Goal: Task Accomplishment & Management: Use online tool/utility

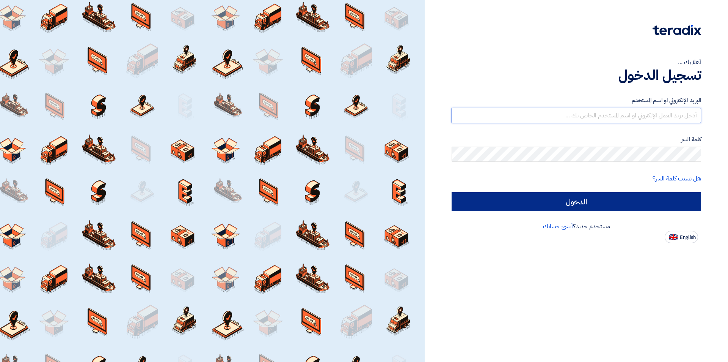
type input "[EMAIL_ADDRESS][DOMAIN_NAME]"
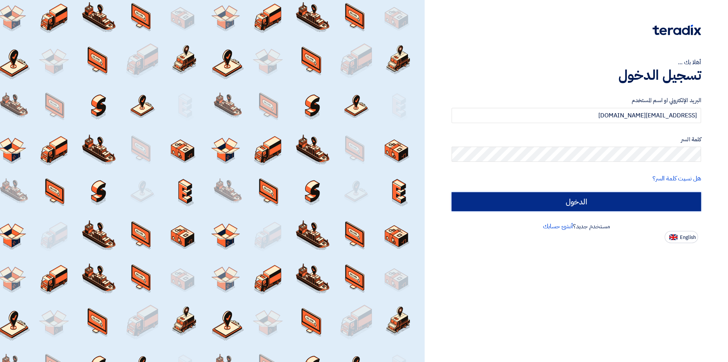
click at [566, 204] on input "الدخول" at bounding box center [577, 201] width 250 height 19
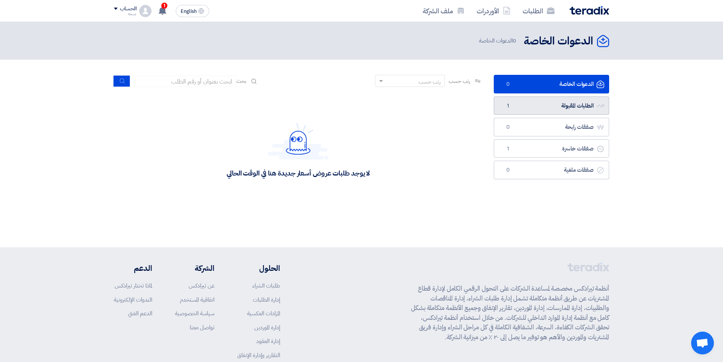
click at [555, 100] on link "الطلبات المقبولة الطلبات المقبولة 1" at bounding box center [551, 105] width 115 height 19
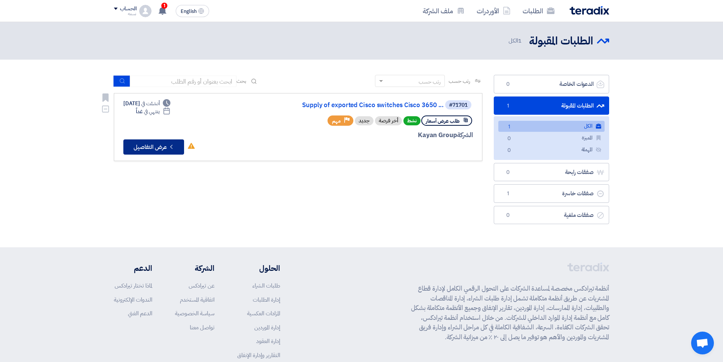
click at [162, 145] on button "Check details عرض التفاصيل" at bounding box center [153, 146] width 61 height 15
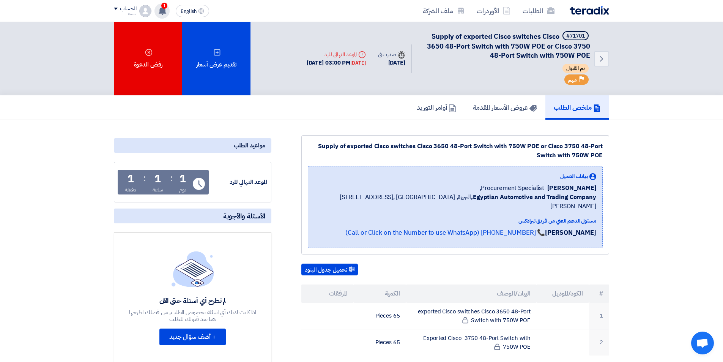
click at [163, 5] on span "1" at bounding box center [164, 6] width 6 height 6
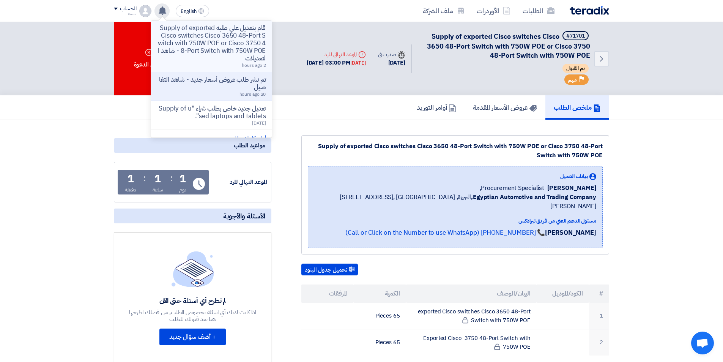
click at [224, 30] on p "قام بتعديل علي طلبه Supply of exported Cisco switches Cisco 3650 48-Port Switch…" at bounding box center [211, 43] width 108 height 38
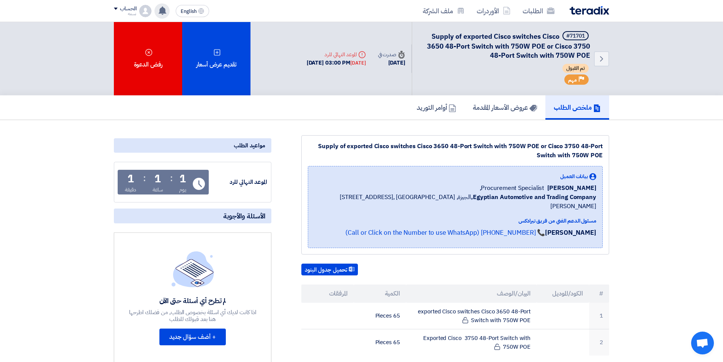
click at [163, 10] on use at bounding box center [163, 10] width 8 height 8
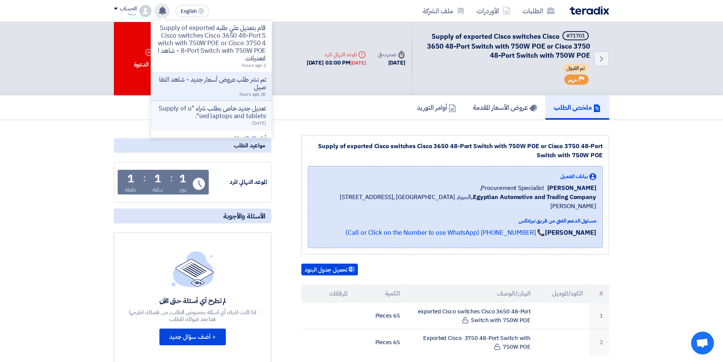
click at [230, 114] on p "تعديل جديد خاص بطلب شراء "Supply of used laptops and tablets"." at bounding box center [211, 112] width 108 height 15
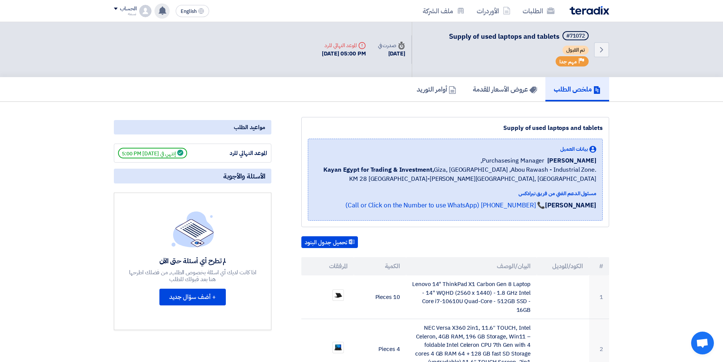
click at [166, 9] on icon at bounding box center [162, 10] width 8 height 8
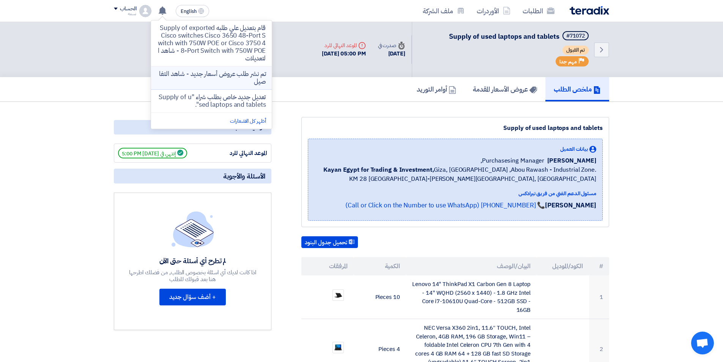
click at [191, 74] on p "تم نشر طلب عروض أسعار جديد - شاهد التفاصيل" at bounding box center [211, 77] width 108 height 15
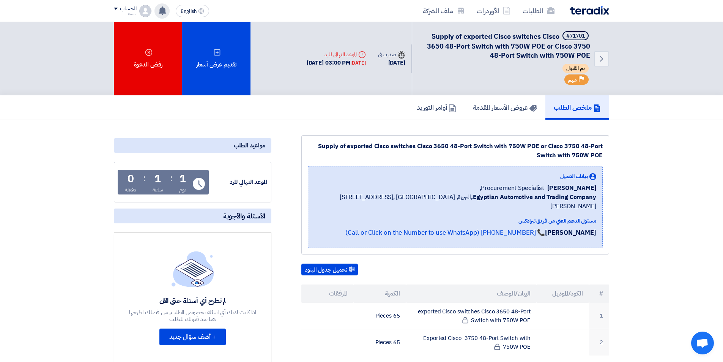
click at [163, 8] on use at bounding box center [163, 10] width 8 height 8
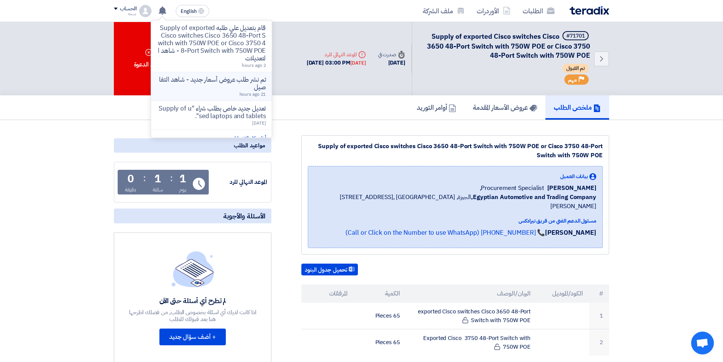
click at [234, 91] on div "تم نشر طلب عروض أسعار جديد - شاهد التفاصيل 21 hours ago" at bounding box center [211, 86] width 108 height 21
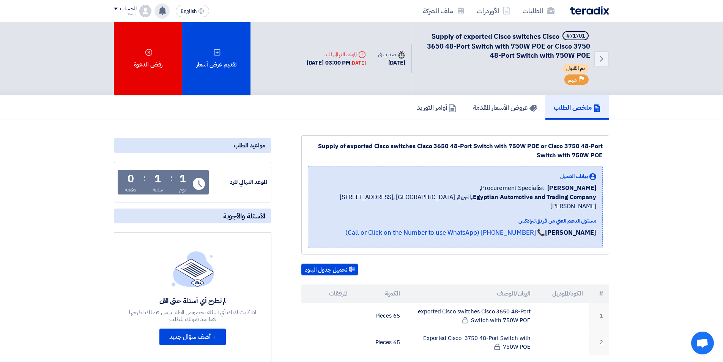
click at [165, 9] on use at bounding box center [163, 10] width 8 height 8
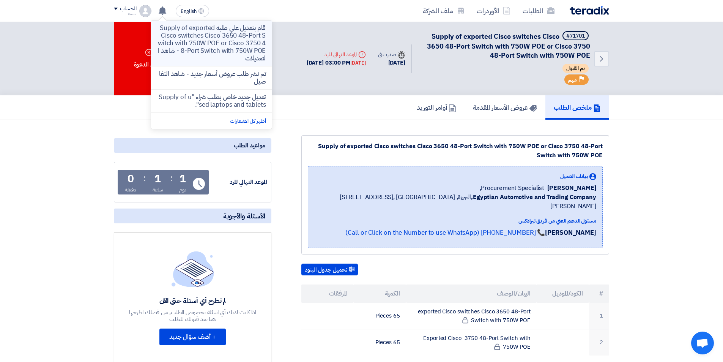
click at [200, 34] on p "قام بتعديل علي طلبه Supply of exported Cisco switches Cisco 3650 48-Port Switch…" at bounding box center [211, 43] width 108 height 38
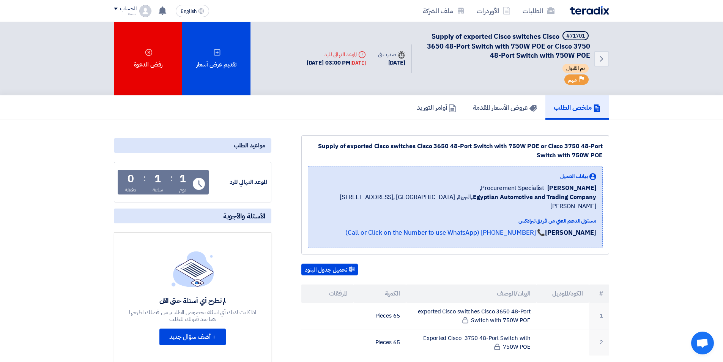
scroll to position [38, 0]
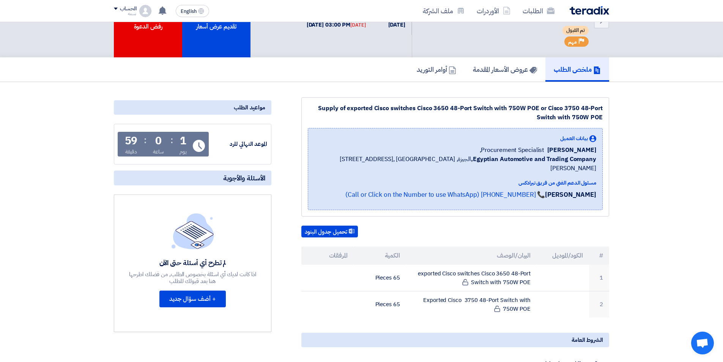
drag, startPoint x: 534, startPoint y: 119, endPoint x: 602, endPoint y: 106, distance: 70.0
click at [602, 106] on div "Supply of exported Cisco switches Cisco 3650 48-Port Switch with 750W [PERSON_N…" at bounding box center [455, 156] width 308 height 119
copy div "Supply of exported Cisco switches Cisco 3650 48-Port Switch with 750W POE or Ci…"
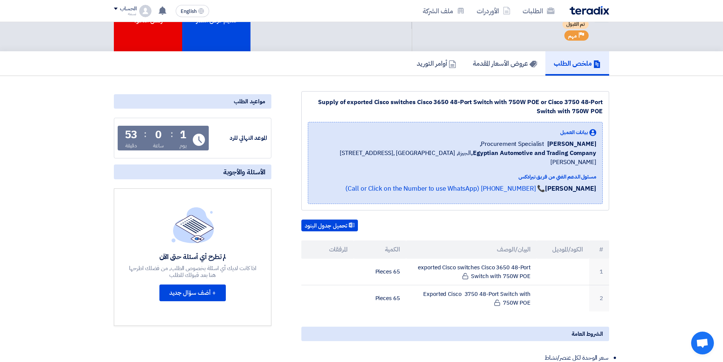
scroll to position [0, 0]
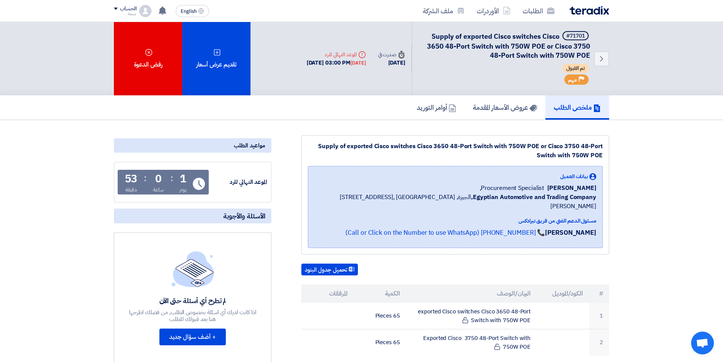
click at [395, 159] on div "Supply of exported Cisco switches Cisco 3650 48-Port Switch with 750W POE or Ci…" at bounding box center [455, 150] width 295 height 18
click at [166, 7] on icon at bounding box center [162, 10] width 8 height 8
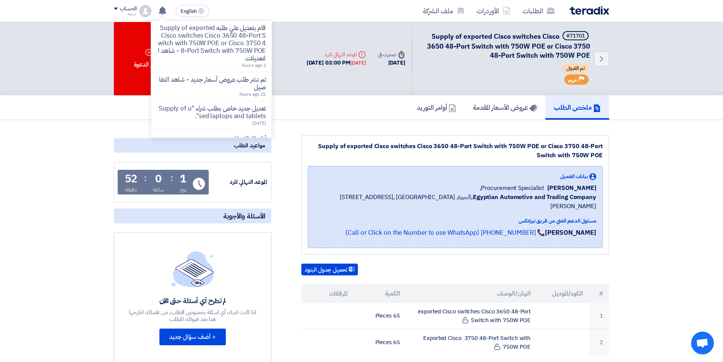
click at [211, 32] on p "قام بتعديل علي طلبه Supply of exported Cisco switches Cisco 3650 48-Port Switch…" at bounding box center [211, 43] width 108 height 38
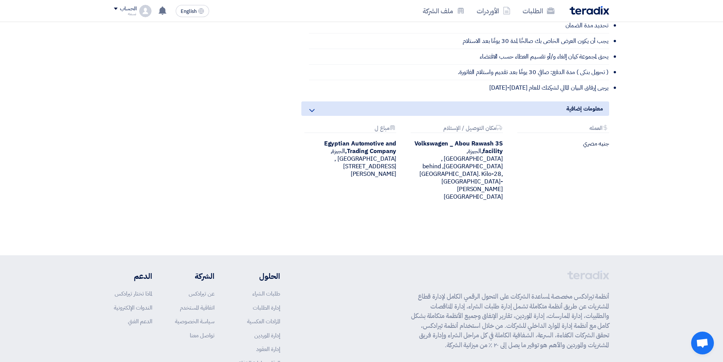
scroll to position [458, 0]
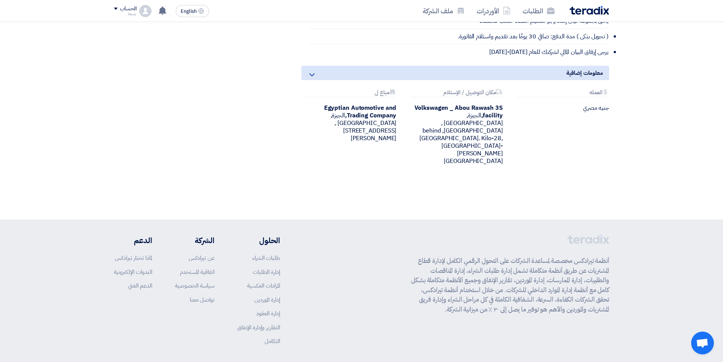
click at [297, 360] on footer "أنظمة تيرادكس مخصصة لمساعدة الشركات على التحول الرقمي الكامل لإدارة قطاع المشتر…" at bounding box center [361, 306] width 723 height 174
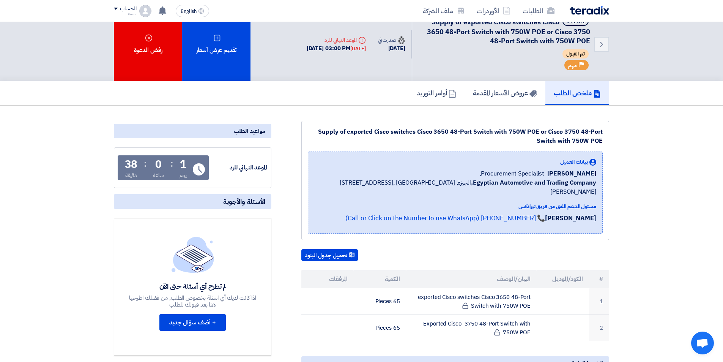
scroll to position [0, 0]
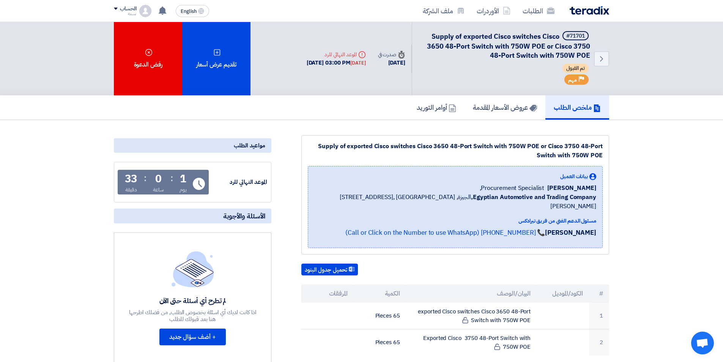
click at [426, 145] on div "Supply of exported Cisco switches Cisco 3650 48-Port Switch with 750W POE or Ci…" at bounding box center [455, 150] width 295 height 18
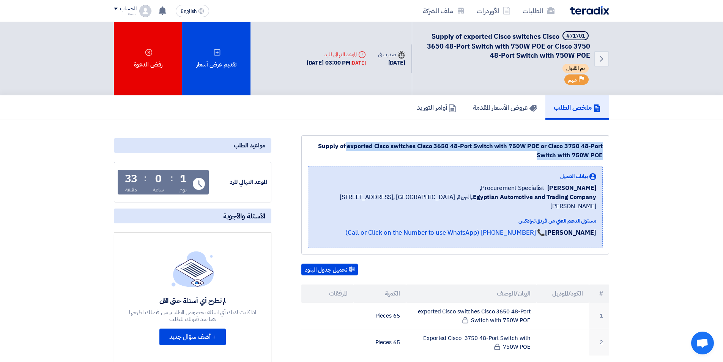
click at [426, 145] on div "Supply of exported Cisco switches Cisco 3650 48-Port Switch with 750W POE or Ci…" at bounding box center [455, 150] width 295 height 18
copy div "Supply of exported Cisco switches Cisco 3650 48-Port Switch with 750W POE or Ci…"
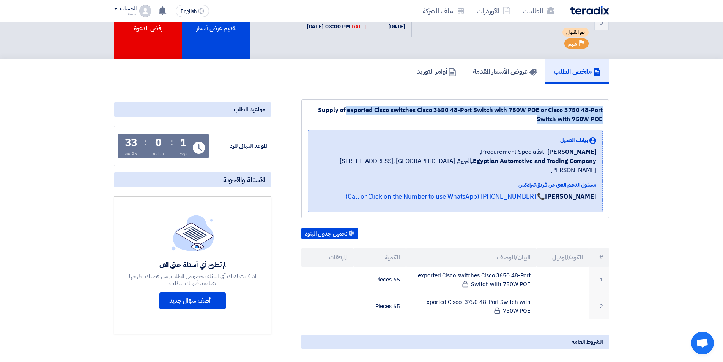
scroll to position [76, 0]
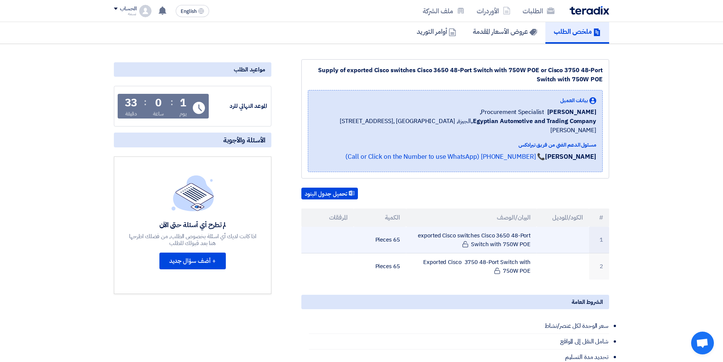
click at [492, 231] on td "exported Cisco switches Cisco 3650 48-Port Switch with 750W POE" at bounding box center [471, 239] width 131 height 27
copy tr "exported Cisco switches Cisco 3650 48-Port Switch with 750W POE"
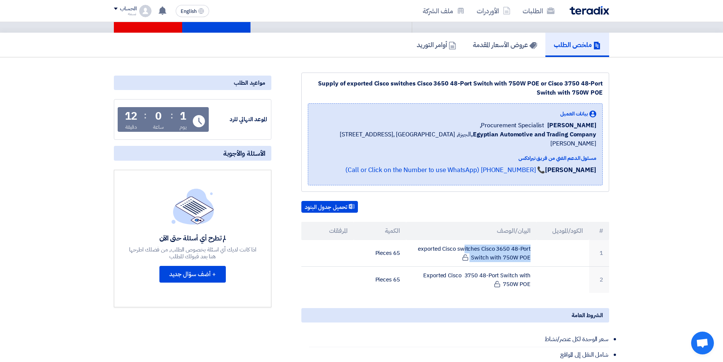
scroll to position [0, 0]
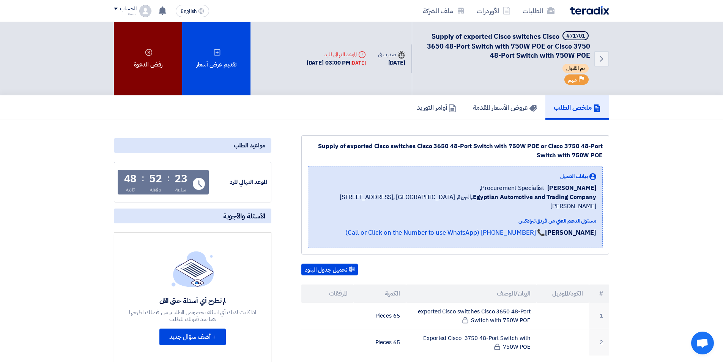
click at [151, 52] on icon at bounding box center [149, 53] width 8 height 8
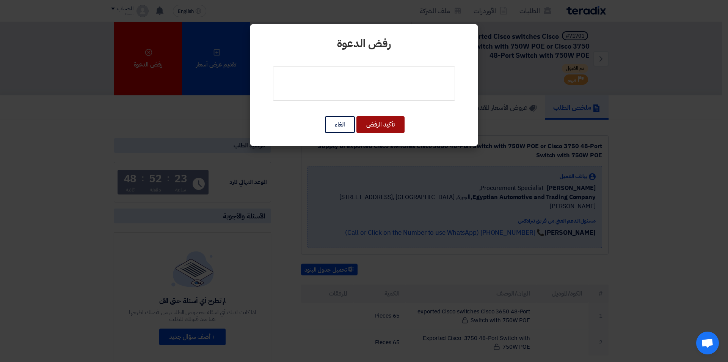
click at [374, 123] on button "تأكيد الرفض" at bounding box center [381, 124] width 48 height 17
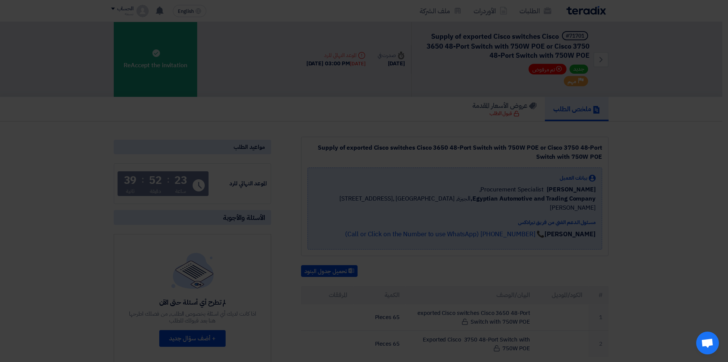
click at [376, 79] on textarea at bounding box center [364, 64] width 182 height 34
